Goal: Find specific page/section: Find specific page/section

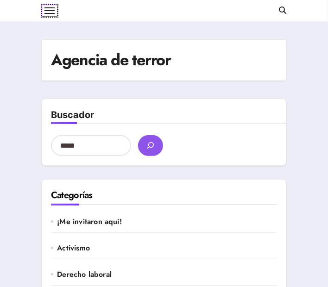
click at [44, 6] on button at bounding box center [50, 11] width 16 height 12
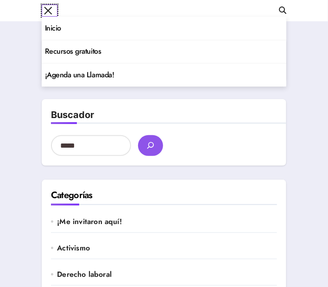
click at [48, 7] on button at bounding box center [50, 11] width 16 height 12
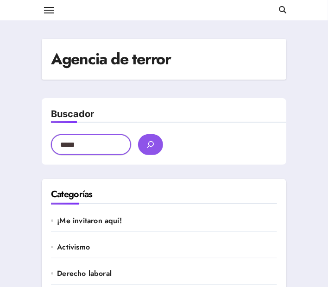
click at [97, 146] on input "Buscador" at bounding box center [91, 144] width 80 height 21
type input "*******"
click at [138, 134] on button "buscar" at bounding box center [150, 144] width 25 height 21
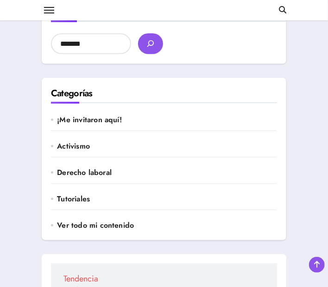
scroll to position [77, 0]
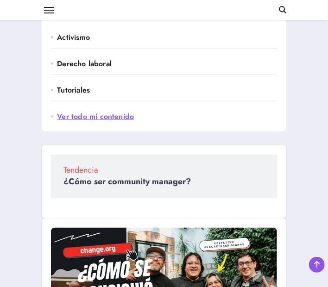
scroll to position [325, 0]
